Goal: Information Seeking & Learning: Learn about a topic

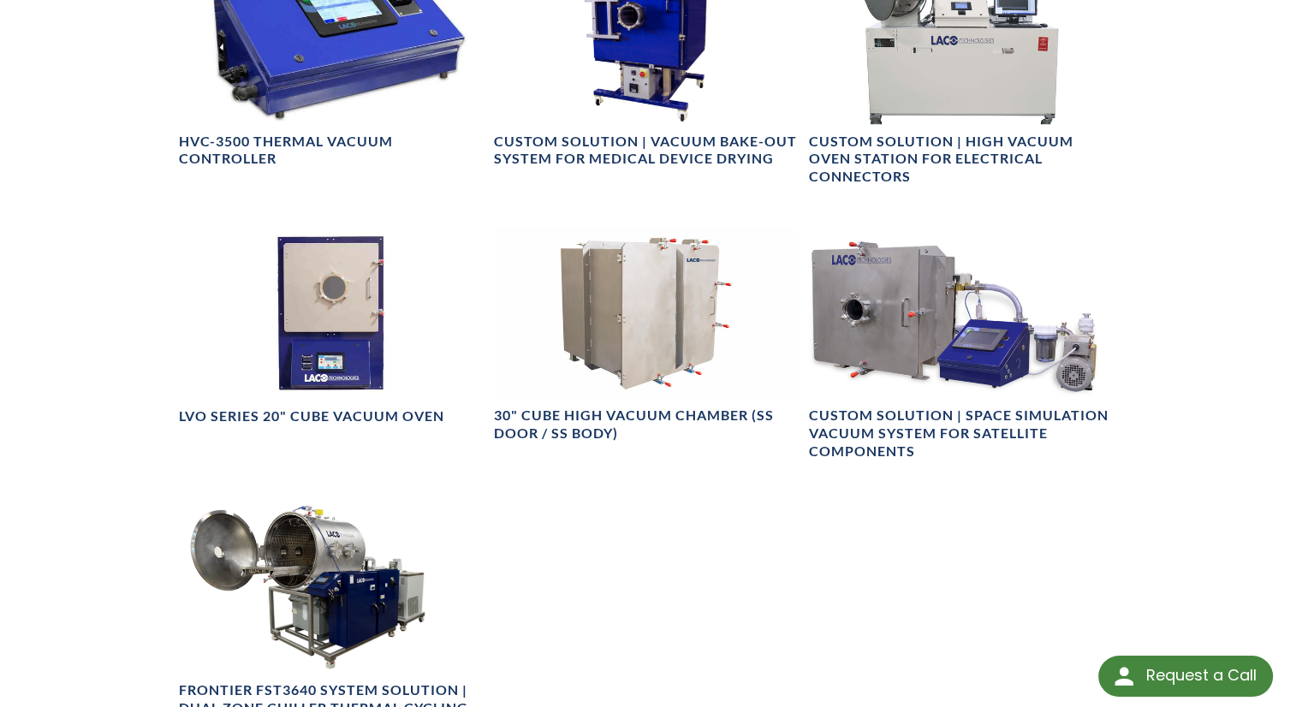
scroll to position [1284, 0]
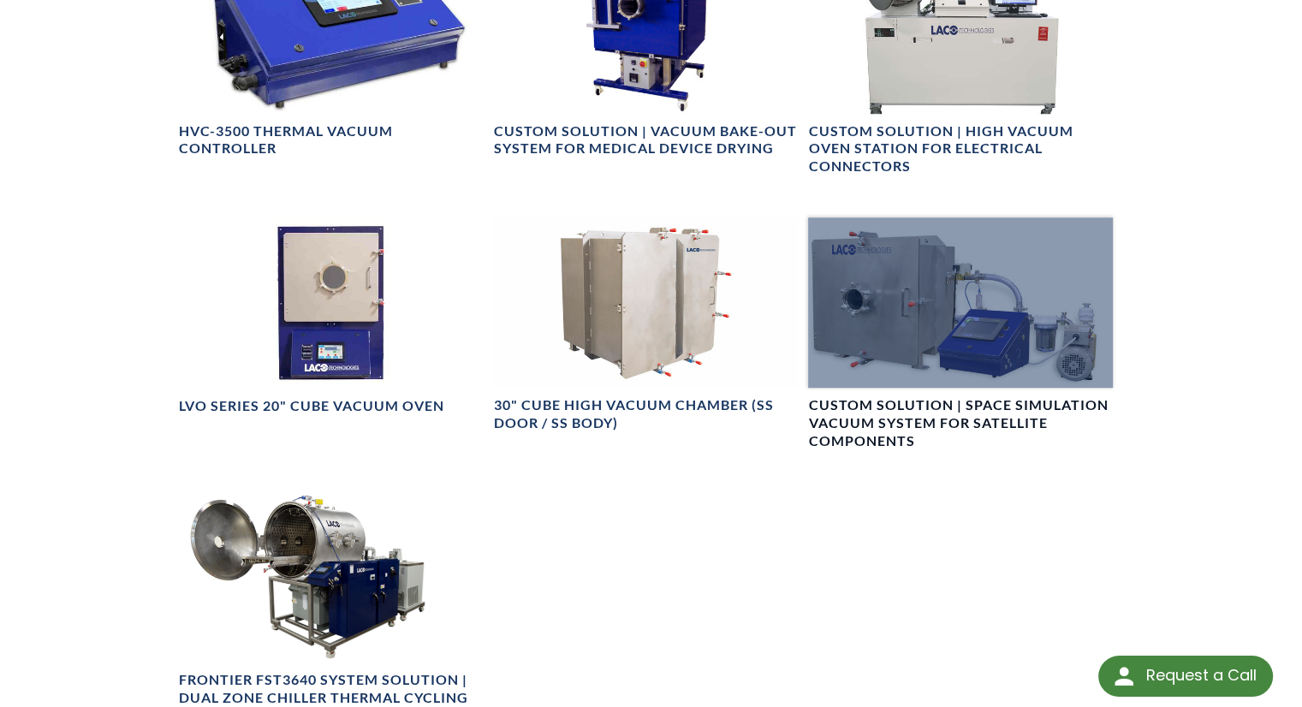
click at [957, 338] on div at bounding box center [960, 302] width 305 height 171
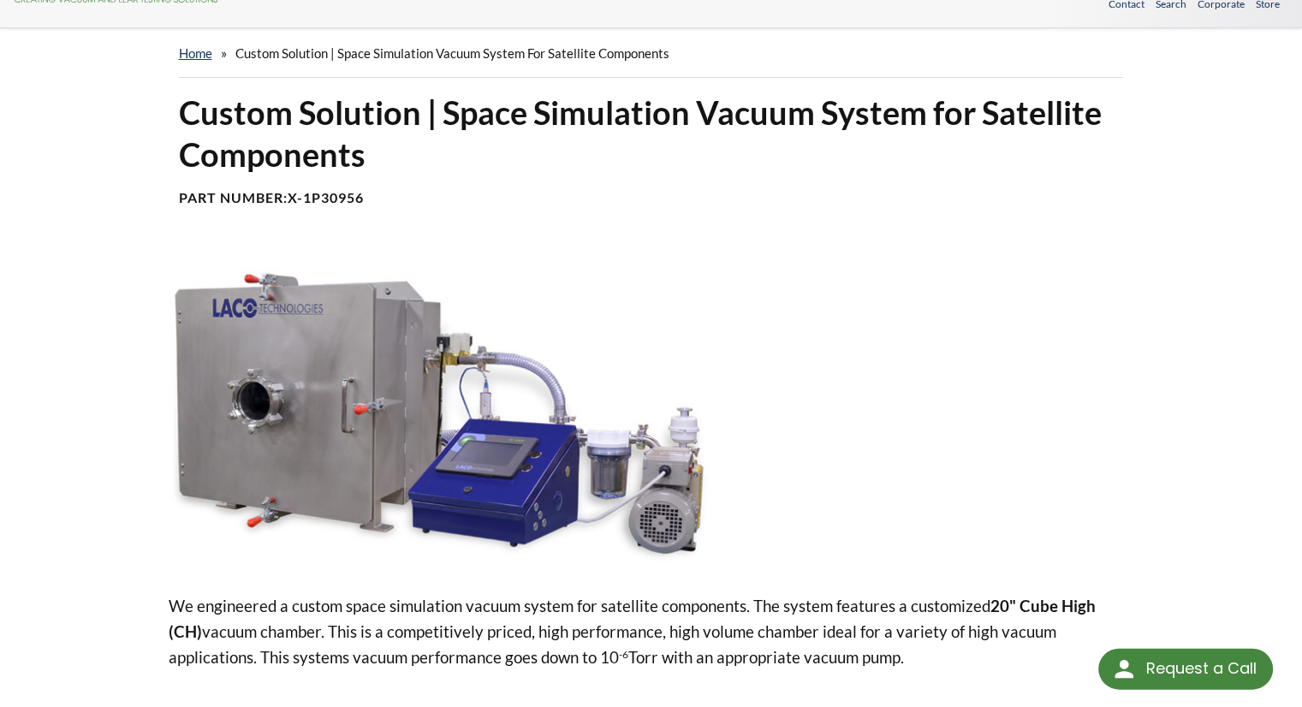
scroll to position [86, 0]
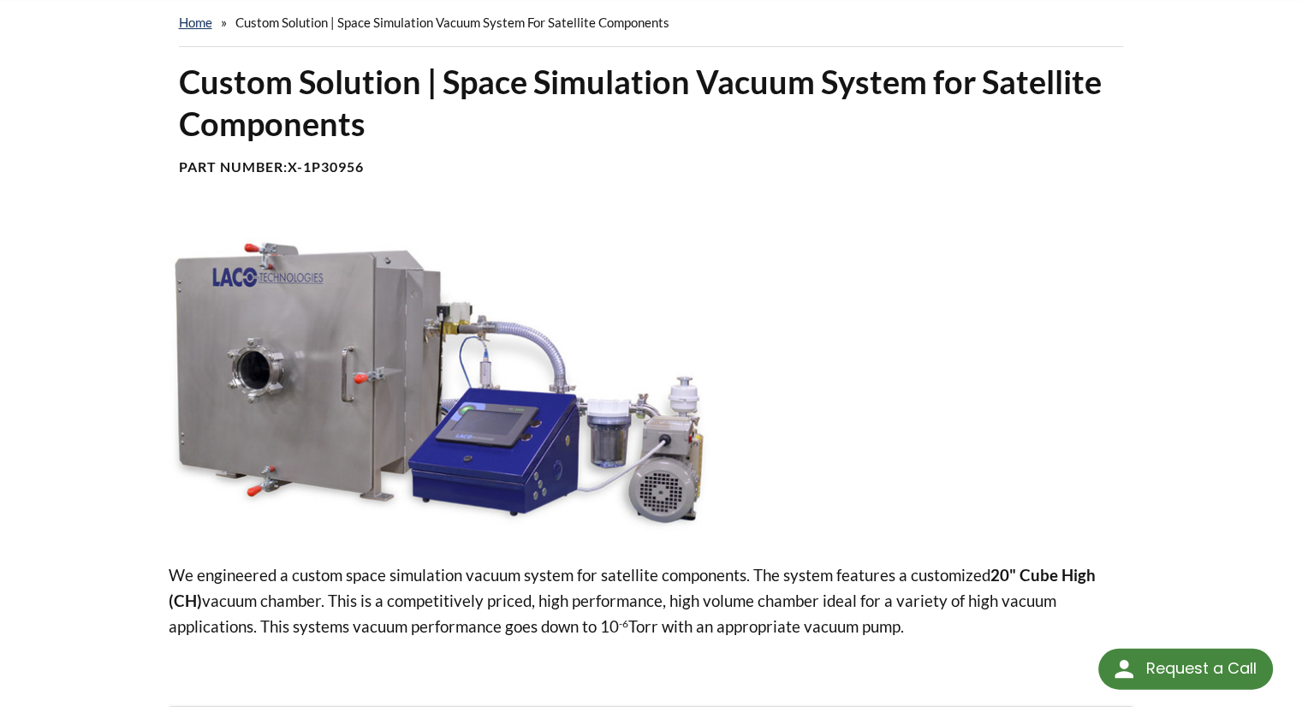
select select "Language Translate Widget"
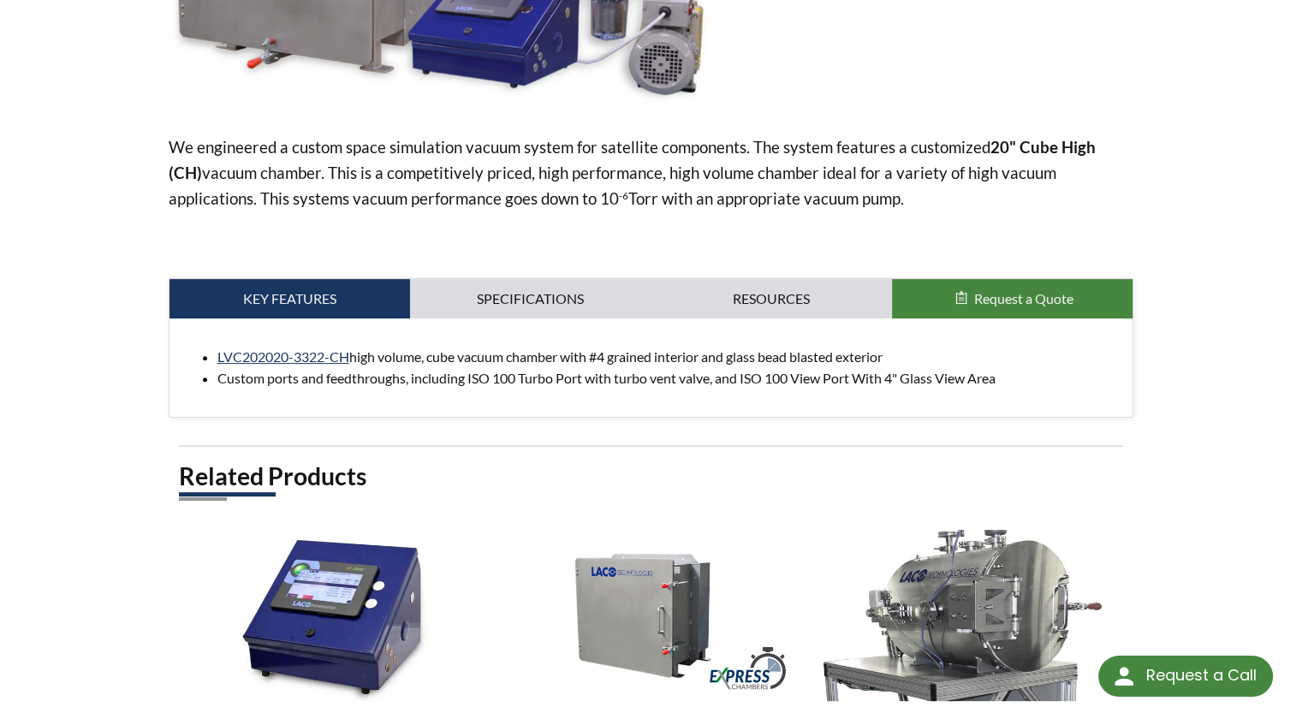
scroll to position [685, 0]
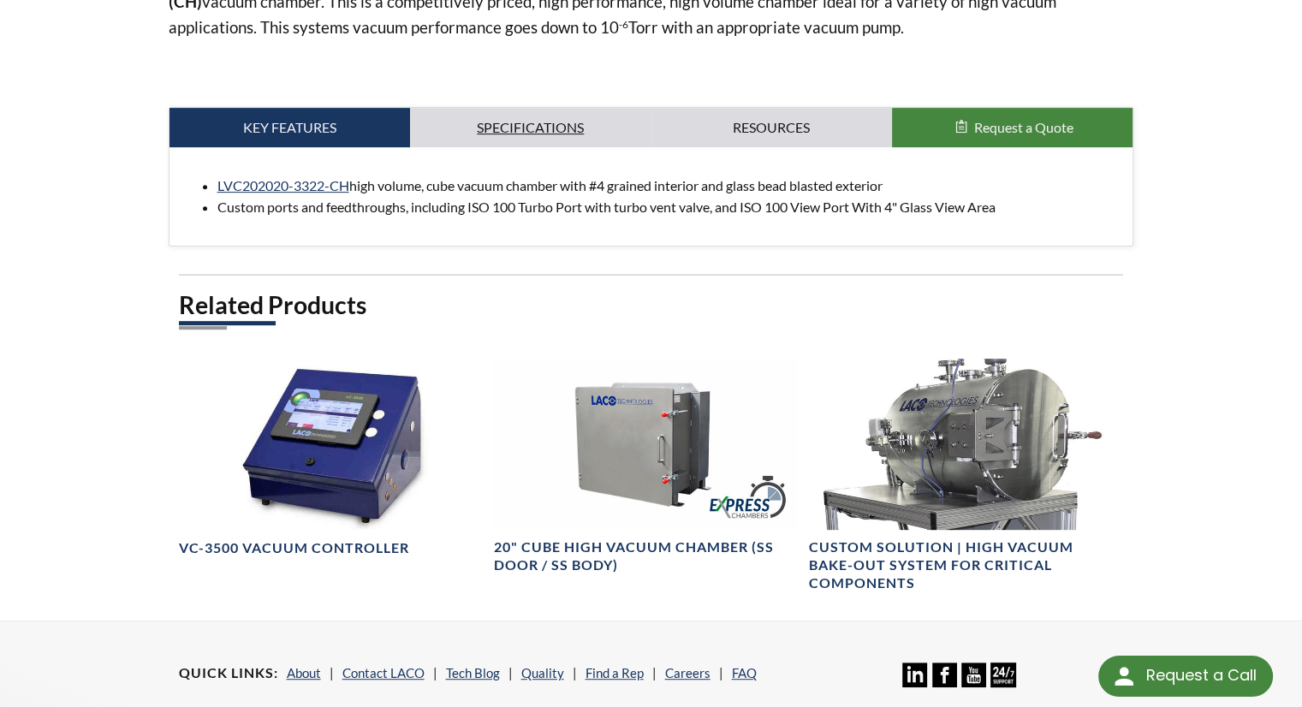
click at [547, 121] on link "Specifications" at bounding box center [530, 127] width 241 height 39
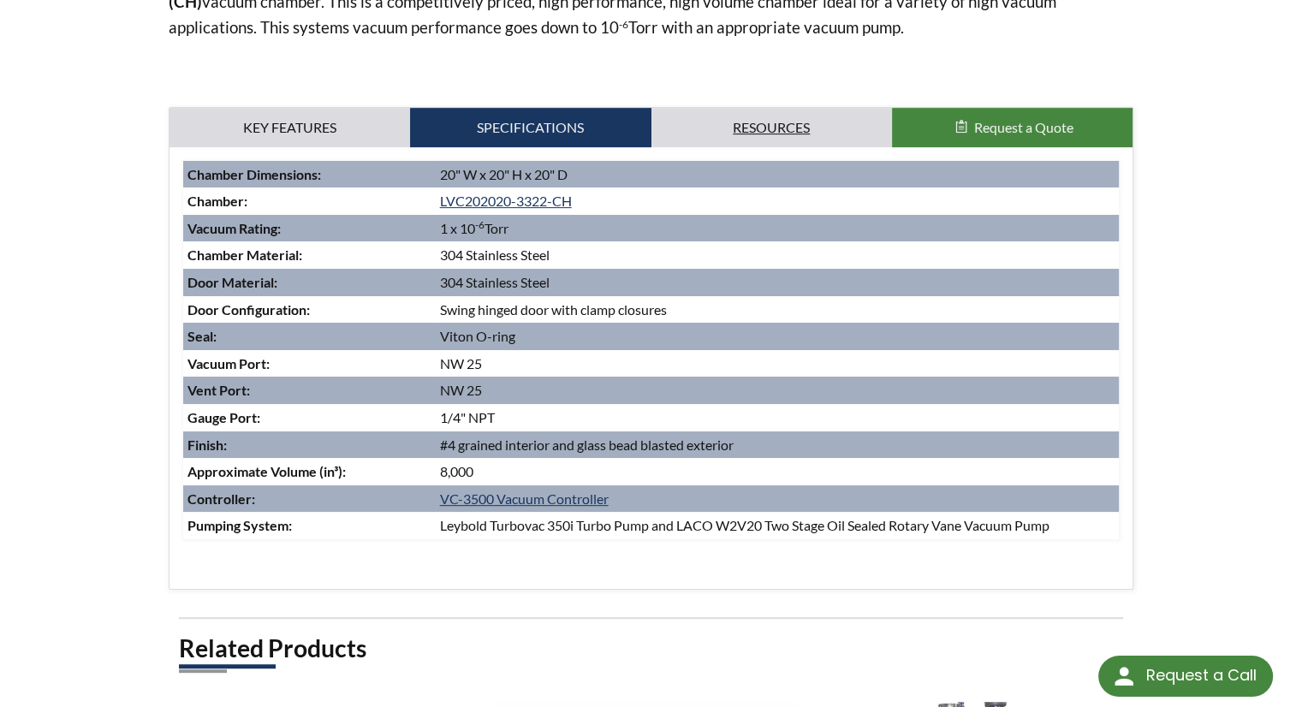
click at [721, 117] on link "Resources" at bounding box center [772, 127] width 241 height 39
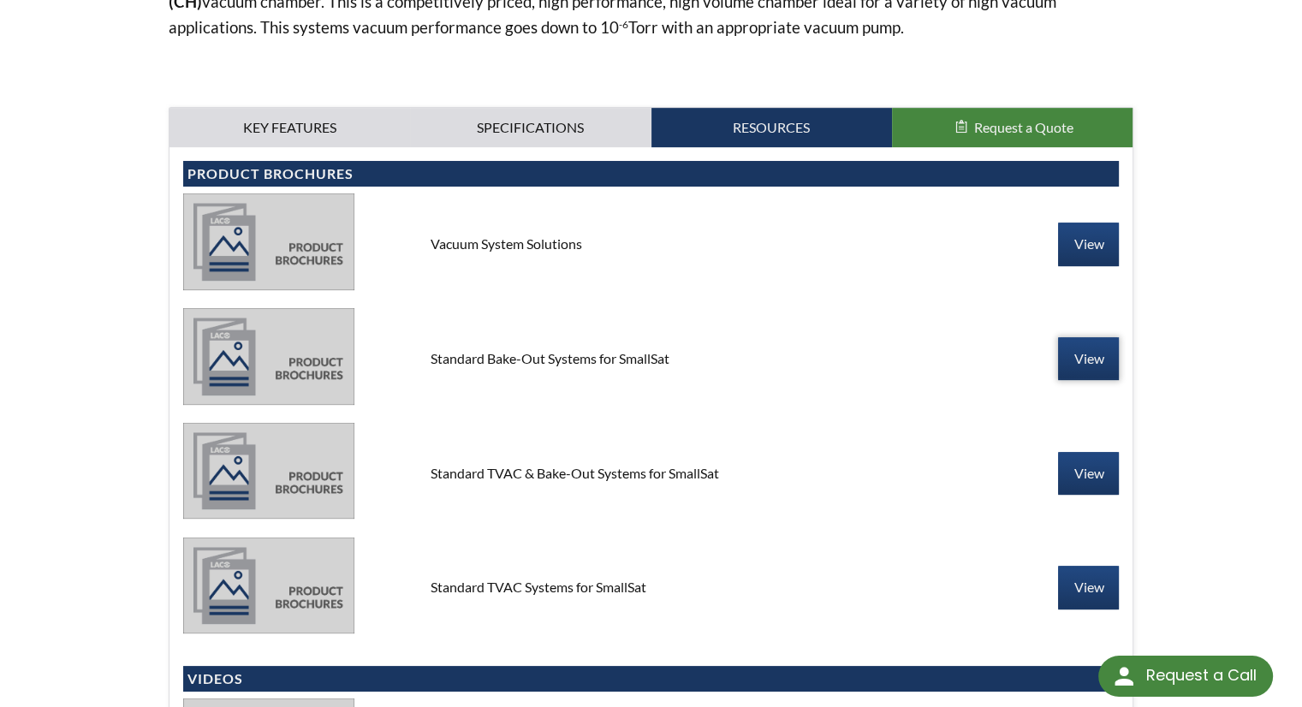
click at [1082, 350] on link "View" at bounding box center [1088, 358] width 61 height 43
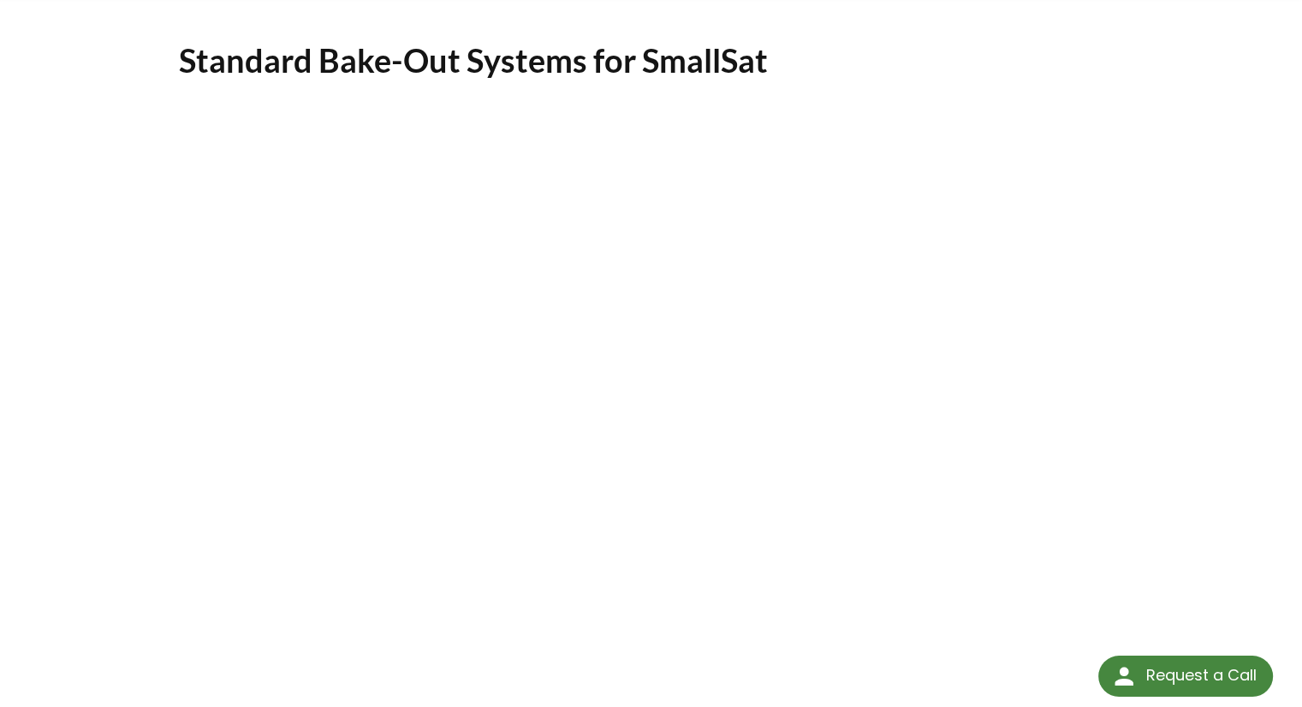
scroll to position [257, 0]
